Goal: Task Accomplishment & Management: Use online tool/utility

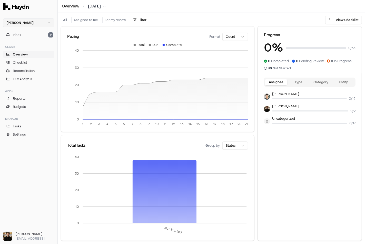
click at [37, 24] on html "Haydn Inbox 2 Close Overview Checklist Reconciliation Flux Analysis Apps Report…" at bounding box center [182, 122] width 365 height 244
click at [18, 49] on div "Nivoda" at bounding box center [28, 47] width 49 height 7
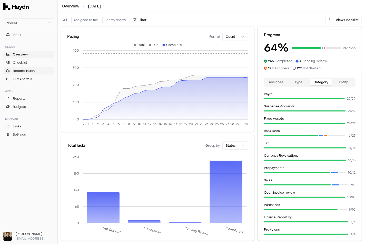
click at [26, 69] on span "Reconciliation" at bounding box center [24, 71] width 22 height 5
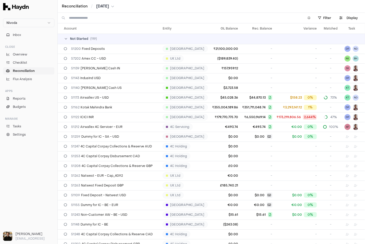
click at [101, 17] on input at bounding box center [183, 18] width 229 height 10
click at [88, 16] on input at bounding box center [183, 18] width 229 height 10
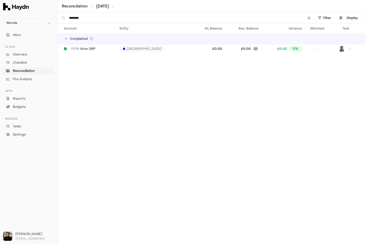
type input "********"
click at [87, 61] on div "Account Entity GL Balance Rec. Balance Variance Matched Task Completed ( 1 ) 51…" at bounding box center [212, 133] width 308 height 221
click at [109, 4] on span "[DATE]" at bounding box center [102, 6] width 13 height 5
click at [121, 4] on html "Nivoda Inbox Close Overview Checklist Reconciliation Flux Analysis Apps Reports…" at bounding box center [182, 122] width 365 height 244
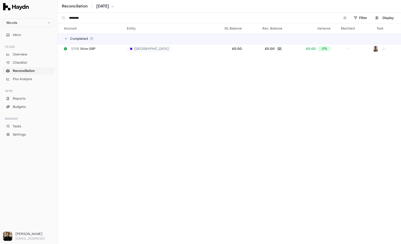
click at [19, 69] on span "Reconciliation" at bounding box center [24, 71] width 22 height 5
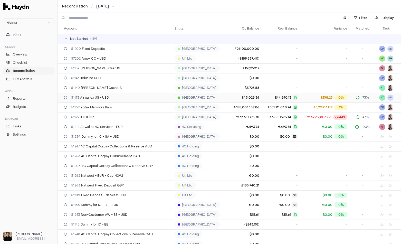
click at [123, 95] on div "51173 Airwallex US - USD" at bounding box center [117, 97] width 107 height 4
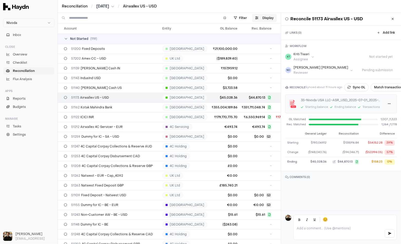
click at [365, 17] on button at bounding box center [393, 19] width 8 height 8
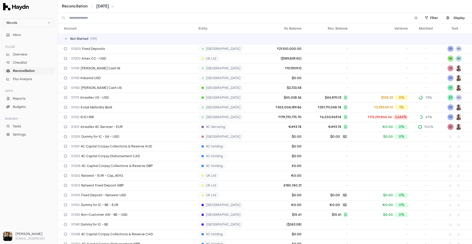
click at [101, 16] on input at bounding box center [237, 18] width 336 height 10
click at [106, 6] on span "[DATE]" at bounding box center [102, 6] width 13 height 5
click at [106, 6] on html "Nivoda Inbox Close Overview Checklist Reconciliation Flux Analysis Apps Reports…" at bounding box center [236, 122] width 472 height 244
click at [95, 17] on input at bounding box center [237, 18] width 336 height 10
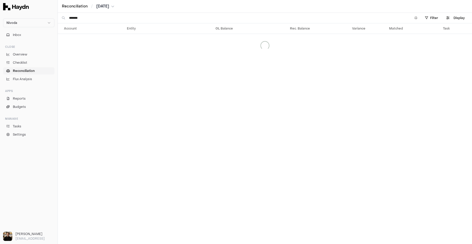
type input "********"
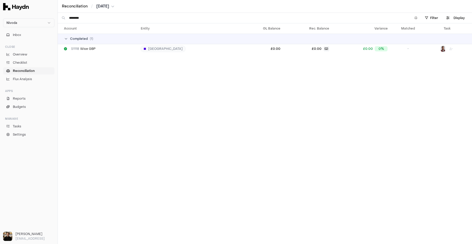
drag, startPoint x: 92, startPoint y: 19, endPoint x: 60, endPoint y: 16, distance: 32.0
click at [60, 16] on div "********" at bounding box center [233, 18] width 351 height 10
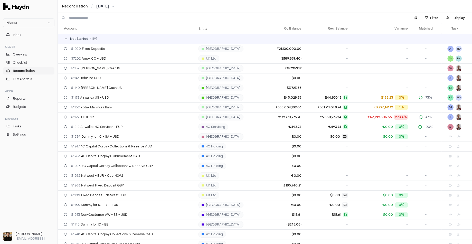
click at [73, 39] on span "Not Started" at bounding box center [79, 39] width 18 height 4
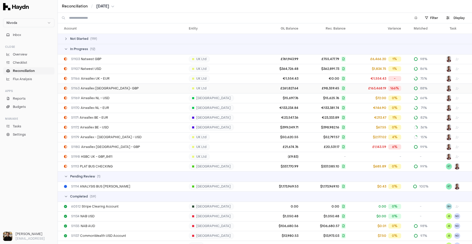
click at [105, 90] on span "51163 Airwallex UK- GBP" at bounding box center [105, 88] width 68 height 4
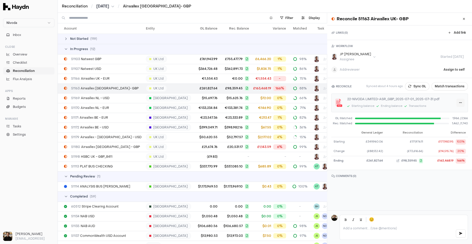
click at [365, 102] on html "Nivoda Inbox Close Overview Checklist Reconciliation Flux Analysis Apps Reports…" at bounding box center [236, 122] width 472 height 244
click at [365, 86] on button "Match transactions" at bounding box center [449, 86] width 36 height 8
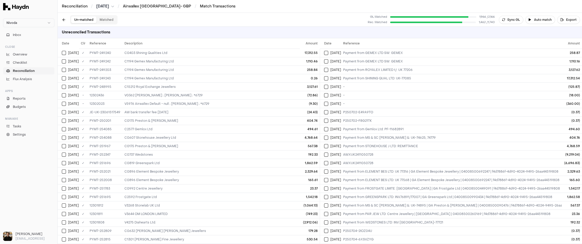
click at [107, 22] on button "Matched" at bounding box center [107, 19] width 20 height 7
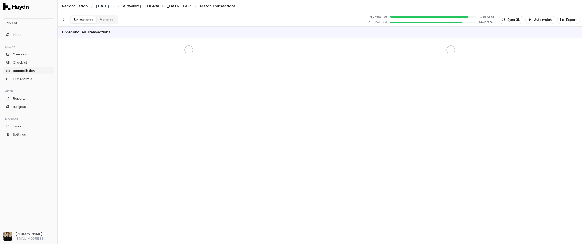
click at [85, 19] on button "Un-matched" at bounding box center [83, 19] width 25 height 7
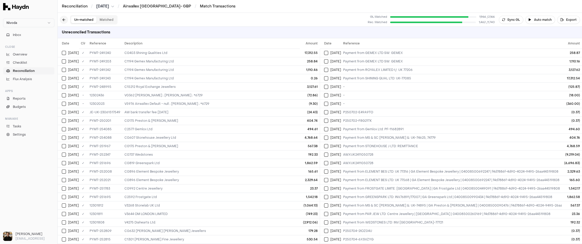
click at [64, 20] on button at bounding box center [64, 20] width 8 height 8
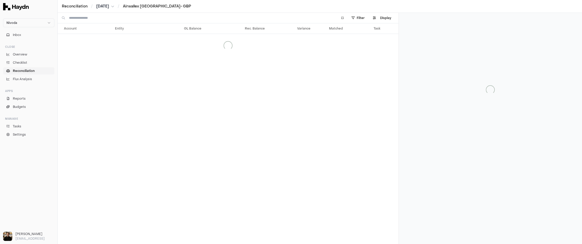
click at [64, 20] on div at bounding box center [197, 18] width 278 height 10
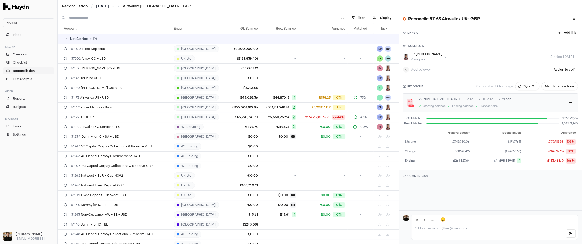
click at [92, 16] on input at bounding box center [200, 18] width 262 height 10
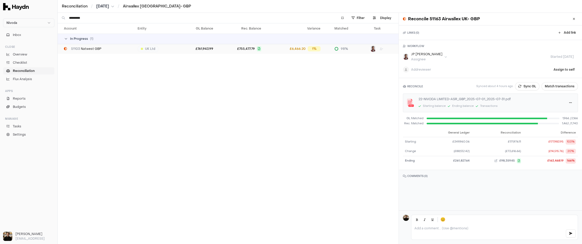
type input "*********"
click at [105, 50] on div "51103 Natwest GBP" at bounding box center [99, 49] width 70 height 4
click at [365, 85] on button "Match transactions" at bounding box center [560, 86] width 36 height 8
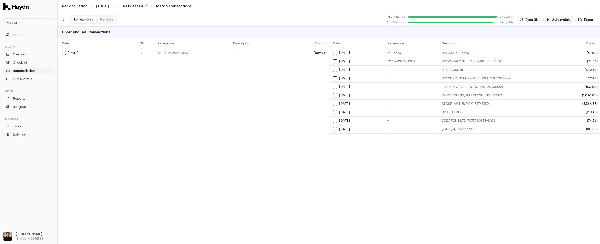
click at [365, 17] on button "Auto match" at bounding box center [559, 20] width 30 height 8
click at [165, 89] on div "Date Clr Reference Description Amount [DATE] ✓ JE-UK-23061517820 - (559.96)" at bounding box center [193, 141] width 271 height 206
click at [365, 32] on div "Unreconciled Transactions" at bounding box center [329, 33] width 543 height 12
click at [365, 33] on div "Unreconciled Transactions" at bounding box center [329, 33] width 543 height 12
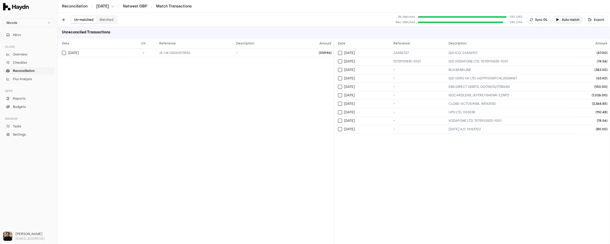
click at [365, 20] on button "Auto match" at bounding box center [568, 20] width 30 height 8
click at [260, 106] on div "Date Clr Reference Description Amount [DATE] ✓ JE-UK-23061517820 - (559.96)" at bounding box center [196, 141] width 276 height 206
click at [249, 103] on div "Date Clr Reference Description Amount [DATE] ✓ JE-UK-23061517820 - (559.96)" at bounding box center [196, 141] width 276 height 206
drag, startPoint x: 101, startPoint y: 18, endPoint x: 102, endPoint y: 23, distance: 4.4
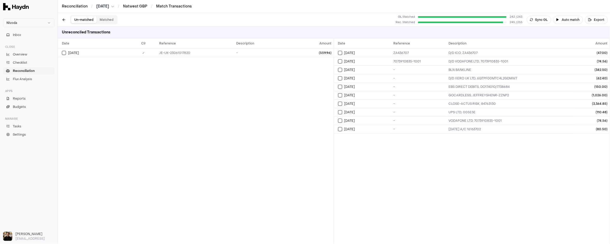
click at [101, 18] on button "Matched" at bounding box center [107, 19] width 20 height 7
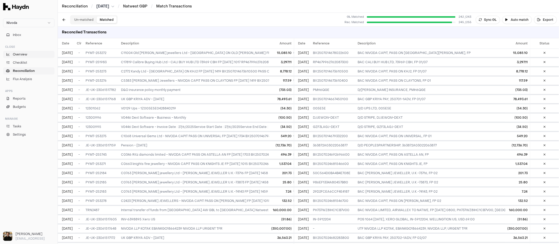
click at [34, 54] on link "Overview" at bounding box center [28, 54] width 51 height 7
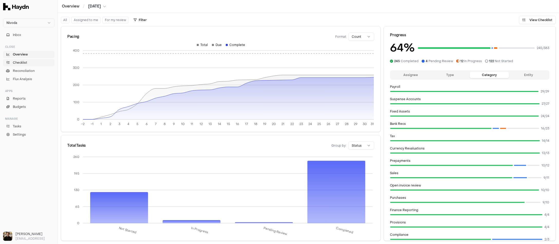
click at [26, 62] on span "Checklist" at bounding box center [20, 62] width 14 height 5
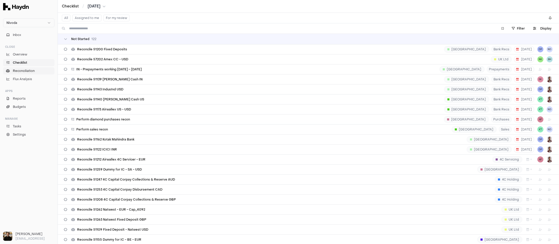
click at [25, 71] on span "Reconciliation" at bounding box center [24, 71] width 22 height 5
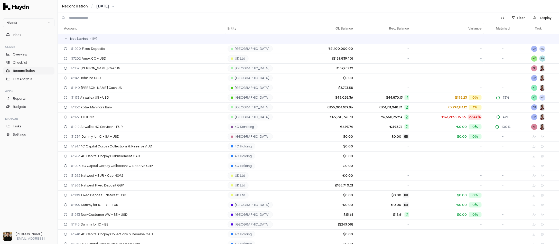
click at [23, 71] on span "Reconciliation" at bounding box center [24, 71] width 22 height 5
click at [23, 65] on link "Checklist" at bounding box center [28, 62] width 51 height 7
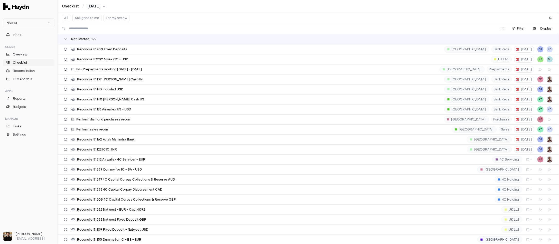
click at [85, 17] on button "Assigned to me" at bounding box center [86, 18] width 29 height 7
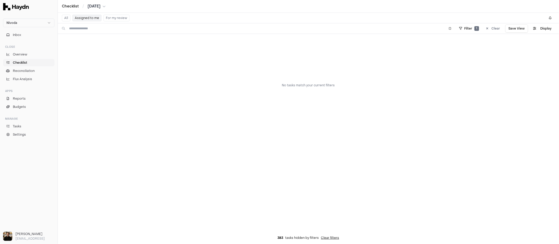
click at [63, 17] on button "All" at bounding box center [66, 18] width 8 height 7
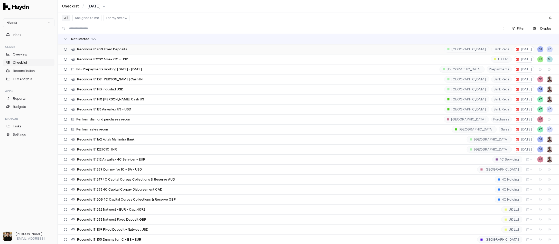
click at [110, 49] on span "Reconcile 51200 Fixed Deposits" at bounding box center [102, 49] width 50 height 4
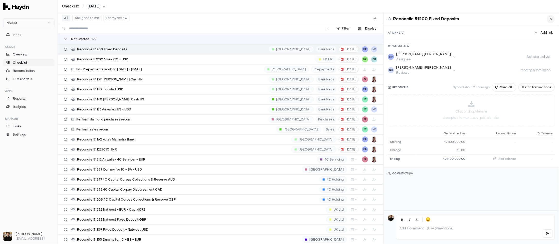
click at [365, 18] on icon at bounding box center [550, 18] width 2 height 3
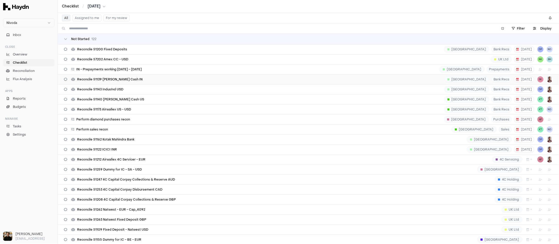
click at [109, 80] on span "Reconcile 51139 [PERSON_NAME] Cash IN" at bounding box center [109, 79] width 65 height 4
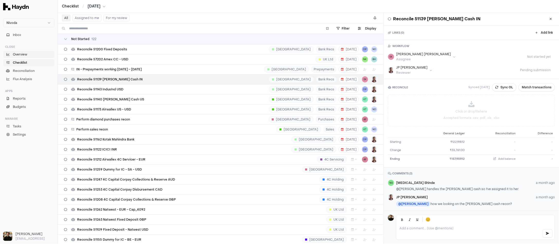
click at [32, 54] on link "Overview" at bounding box center [28, 54] width 51 height 7
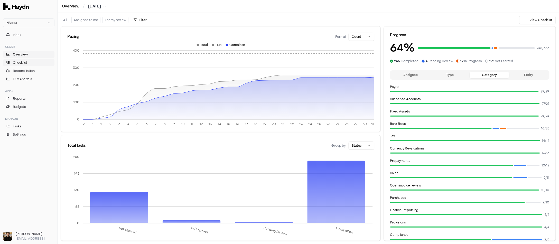
click at [22, 62] on span "Checklist" at bounding box center [20, 62] width 14 height 5
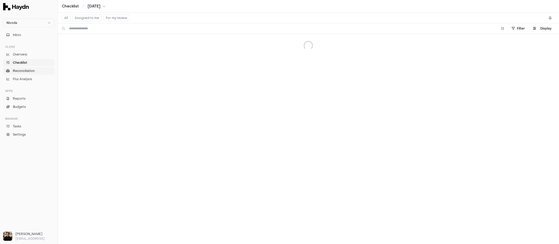
click at [22, 69] on span "Reconciliation" at bounding box center [24, 71] width 22 height 5
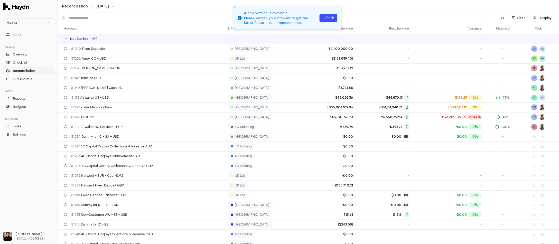
click at [325, 17] on button "Refresh" at bounding box center [328, 18] width 18 height 8
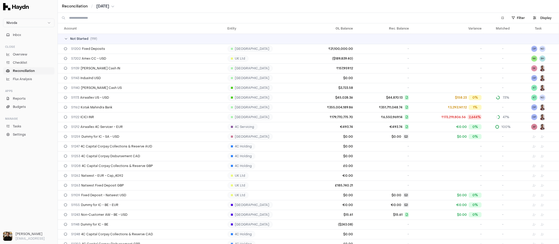
click at [88, 19] on input at bounding box center [280, 18] width 422 height 10
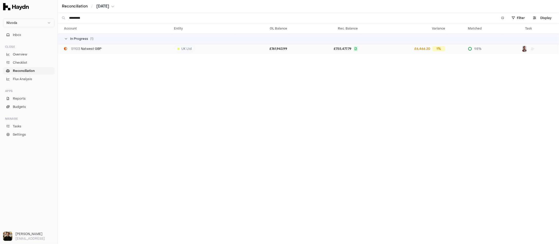
type input "*********"
click at [107, 48] on div "51103 Natwest GBP" at bounding box center [117, 49] width 106 height 4
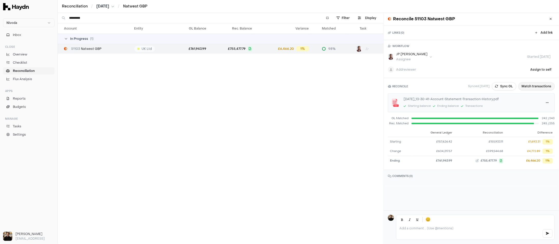
click at [531, 87] on button "Match transactions" at bounding box center [536, 86] width 36 height 8
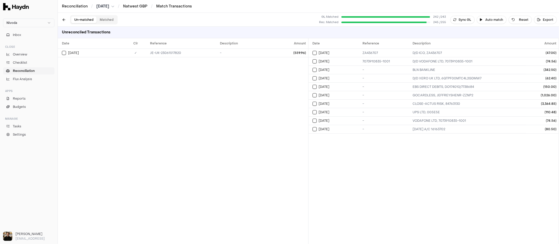
click at [177, 70] on div "Date Clr Reference Description Amount [DATE] ✓ JE-UK-23061517820 - (559.96)" at bounding box center [183, 141] width 250 height 206
click at [160, 72] on div "Date Clr Reference Description Amount [DATE] ✓ JE-UK-23061517820 - (559.96)" at bounding box center [183, 141] width 250 height 206
click at [106, 20] on button "Matched" at bounding box center [107, 19] width 20 height 7
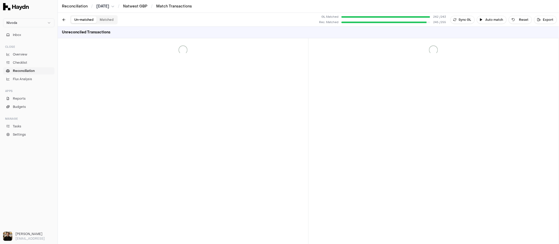
click at [82, 20] on button "Un-matched" at bounding box center [83, 19] width 25 height 7
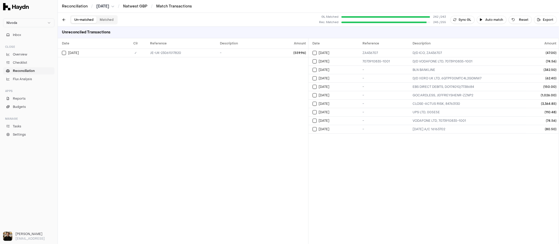
click at [156, 82] on div "Date Clr Reference Description Amount [DATE] ✓ JE-UK-23061517820 - (559.96)" at bounding box center [183, 141] width 250 height 206
drag, startPoint x: 118, startPoint y: 31, endPoint x: 64, endPoint y: 31, distance: 54.4
click at [64, 31] on div "Unreconciled Transactions" at bounding box center [308, 33] width 501 height 12
click at [64, 32] on h3 "Unreconciled Transactions" at bounding box center [86, 32] width 57 height 11
drag, startPoint x: 64, startPoint y: 31, endPoint x: 92, endPoint y: 31, distance: 28.0
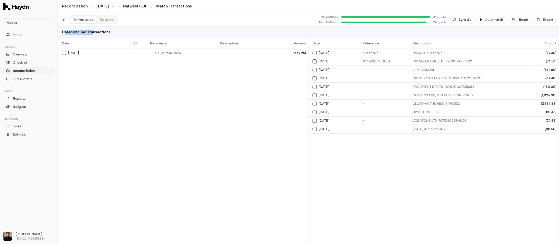
click at [92, 31] on h3 "Unreconciled Transactions" at bounding box center [86, 32] width 57 height 11
click at [119, 94] on div "Date Clr Reference Description Amount [DATE] ✓ JE-UK-23061517820 - (559.96)" at bounding box center [183, 141] width 250 height 206
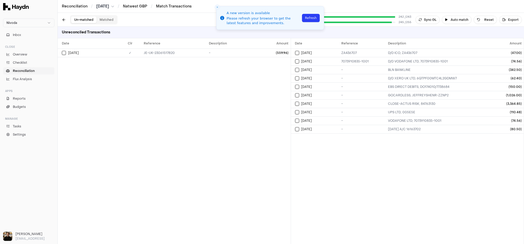
click at [218, 102] on div "Date Clr Reference Description Amount [DATE] ✓ JE-UK-23061517820 - (559.96)" at bounding box center [174, 141] width 233 height 206
click at [215, 6] on button "Close toast" at bounding box center [217, 7] width 5 height 5
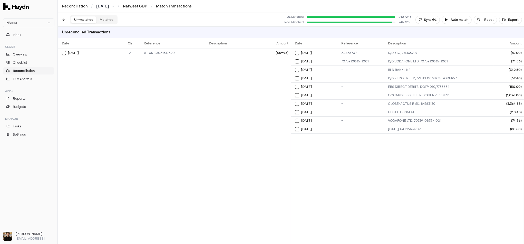
click at [106, 20] on button "Matched" at bounding box center [107, 19] width 20 height 7
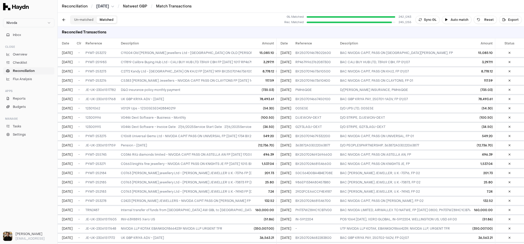
click at [83, 20] on button "Un-matched" at bounding box center [83, 19] width 25 height 7
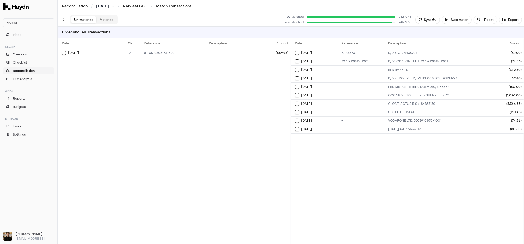
click at [129, 19] on div "Un-matched Matched GL Matched 242 / 243 Rec. Matched 245 / 255 Sync GL Auto mat…" at bounding box center [291, 20] width 466 height 14
click at [24, 61] on span "Checklist" at bounding box center [20, 62] width 14 height 5
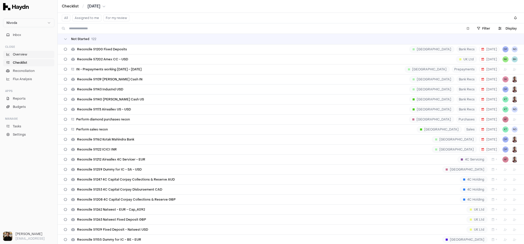
click at [26, 56] on span "Overview" at bounding box center [20, 54] width 14 height 5
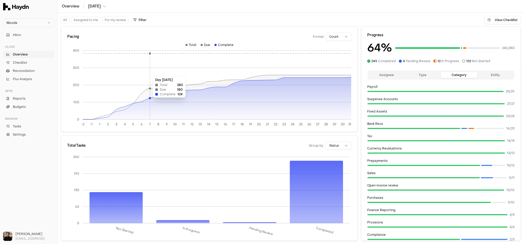
drag, startPoint x: 140, startPoint y: 102, endPoint x: 154, endPoint y: 100, distance: 13.8
click at [154, 100] on icon at bounding box center [217, 98] width 269 height 42
drag, startPoint x: 149, startPoint y: 101, endPoint x: 218, endPoint y: 96, distance: 69.2
click at [218, 96] on icon at bounding box center [217, 98] width 269 height 42
click at [21, 100] on span "Reports" at bounding box center [19, 98] width 13 height 5
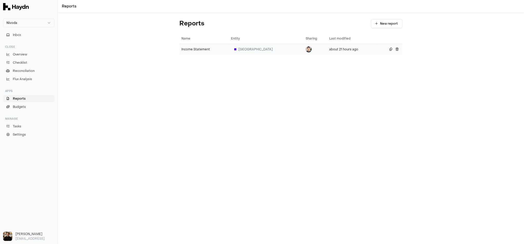
click at [207, 46] on td "Income Statement" at bounding box center [204, 49] width 49 height 11
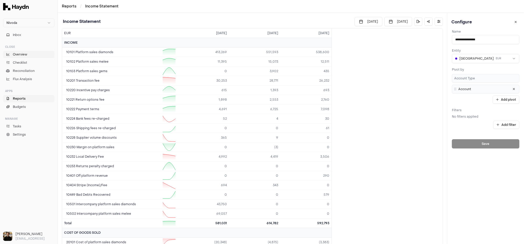
click at [27, 54] on span "Overview" at bounding box center [20, 54] width 14 height 5
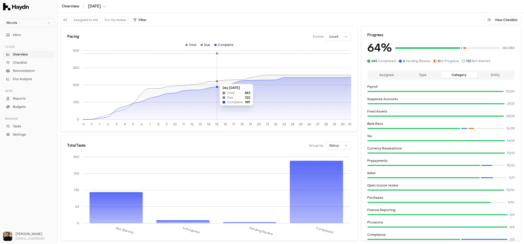
drag, startPoint x: 263, startPoint y: 77, endPoint x: 213, endPoint y: 81, distance: 50.2
click at [213, 81] on icon at bounding box center [217, 97] width 269 height 44
drag, startPoint x: 213, startPoint y: 81, endPoint x: 228, endPoint y: 84, distance: 15.7
click at [228, 84] on icon at bounding box center [217, 97] width 269 height 44
